Goal: Find specific page/section: Find specific page/section

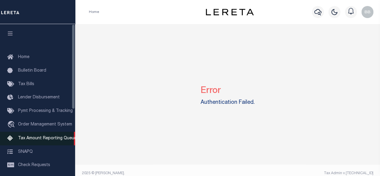
click at [43, 143] on link "Tax Amount Reporting Queue" at bounding box center [37, 138] width 75 height 14
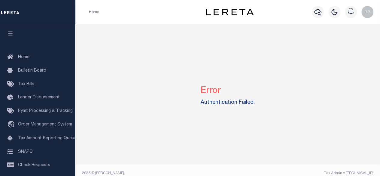
click at [180, 102] on div "Error Authentication Failed." at bounding box center [227, 94] width 300 height 140
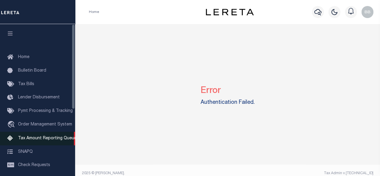
click at [45, 140] on span "Tax Amount Reporting Queue" at bounding box center [47, 138] width 59 height 4
click at [47, 140] on span "Tax Amount Reporting Queue" at bounding box center [47, 138] width 59 height 4
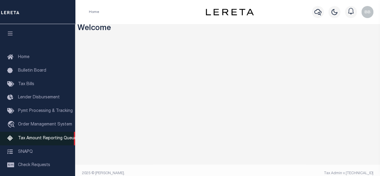
click at [43, 139] on span "Tax Amount Reporting Queue" at bounding box center [47, 138] width 59 height 4
